Goal: Task Accomplishment & Management: Manage account settings

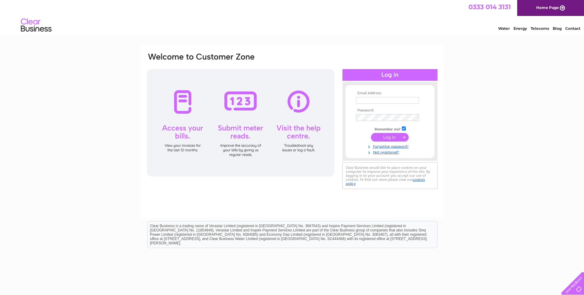
click at [367, 99] on input "text" at bounding box center [387, 100] width 63 height 7
type input "accounts@nationwidedatacollection.co.uk"
click at [386, 136] on input "submit" at bounding box center [390, 137] width 38 height 9
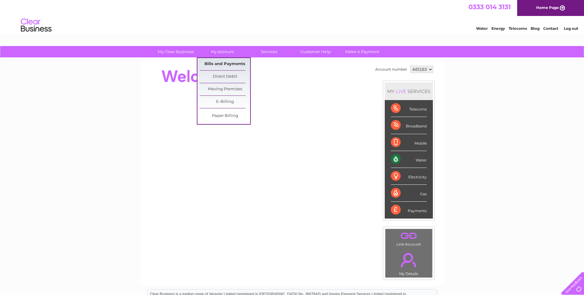
click at [223, 66] on link "Bills and Payments" at bounding box center [225, 64] width 51 height 12
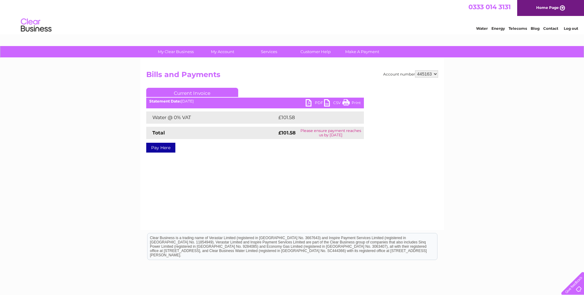
click at [311, 103] on link "PDF" at bounding box center [315, 103] width 18 height 9
click at [572, 28] on link "Log out" at bounding box center [571, 28] width 14 height 5
